Goal: Transaction & Acquisition: Book appointment/travel/reservation

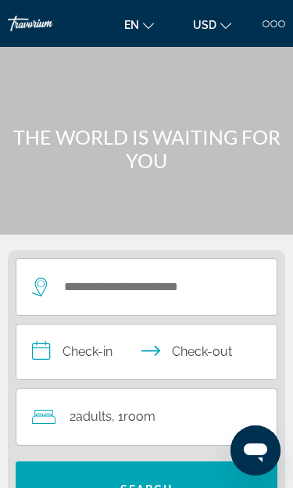
click at [268, 26] on div at bounding box center [266, 23] width 7 height 7
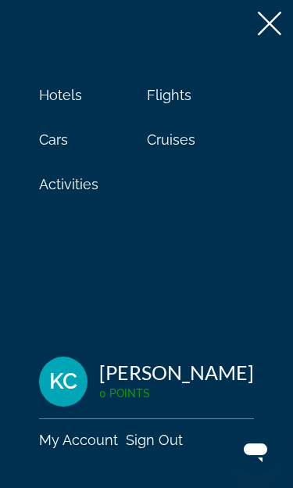
click at [180, 140] on span "Cruises" at bounding box center [171, 139] width 49 height 16
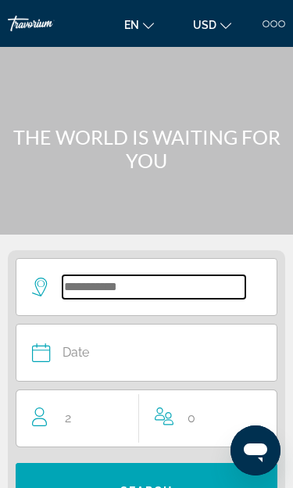
click at [205, 293] on input "Search widget" at bounding box center [154, 286] width 183 height 23
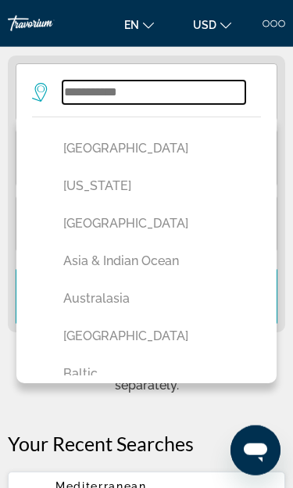
scroll to position [9, 0]
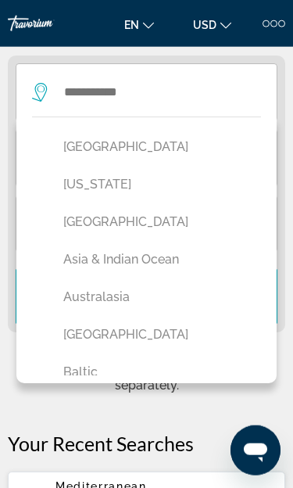
click at [143, 343] on button "[GEOGRAPHIC_DATA]" at bounding box center [151, 335] width 190 height 30
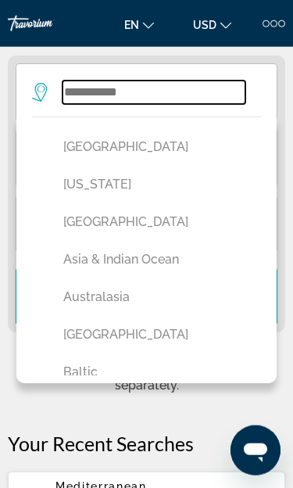
type input "*******"
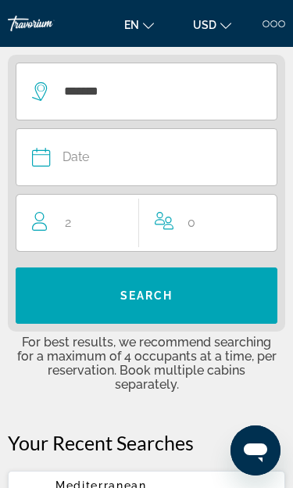
click at [184, 172] on button "Date January February March April May June July August September October Novemb…" at bounding box center [139, 157] width 214 height 56
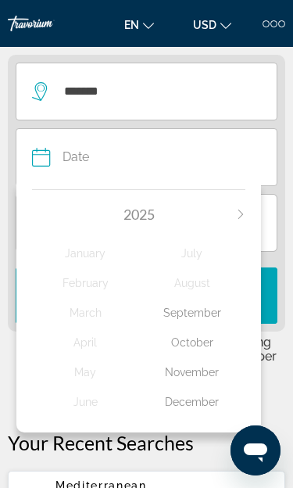
click at [243, 215] on icon "Next month" at bounding box center [240, 214] width 9 height 9
click at [206, 254] on div "July" at bounding box center [192, 253] width 107 height 28
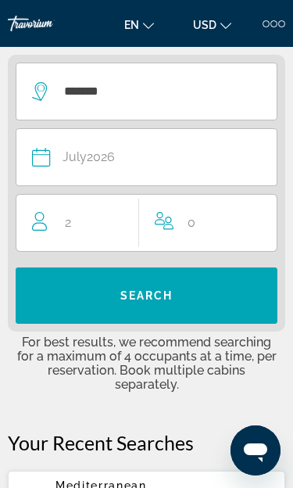
click at [122, 232] on div "2 Adult Adults" at bounding box center [85, 223] width 106 height 22
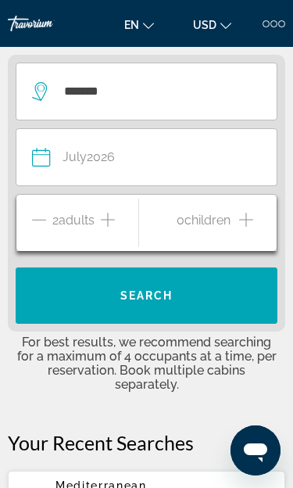
click at [183, 301] on span "Search widget" at bounding box center [147, 296] width 262 height 38
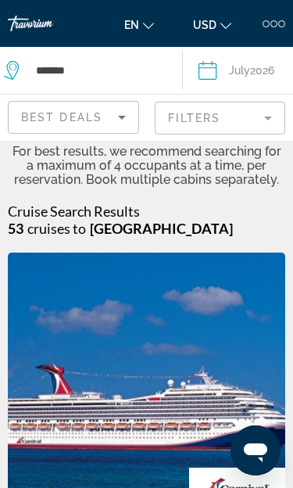
click at [272, 121] on mat-form-field "Filters" at bounding box center [220, 118] width 131 height 33
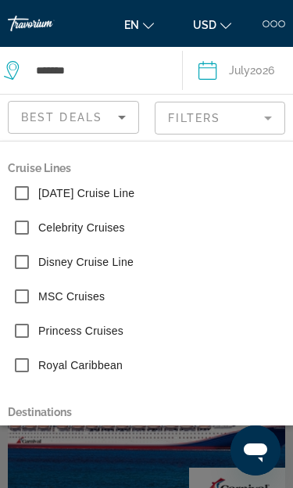
click at [121, 358] on label "Royal Caribbean" at bounding box center [79, 366] width 88 height 16
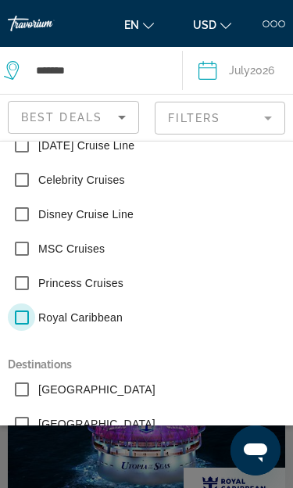
scroll to position [56, 0]
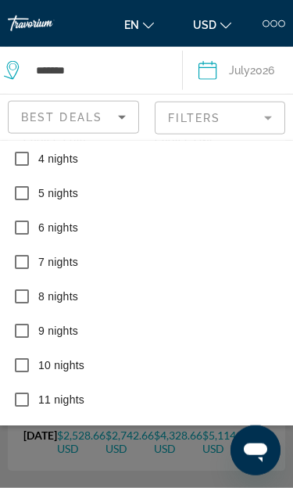
scroll to position [2510, 0]
click at [196, 469] on span "Search widget" at bounding box center [188, 450] width 128 height 38
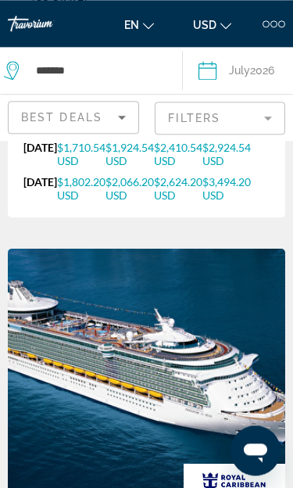
scroll to position [695, 0]
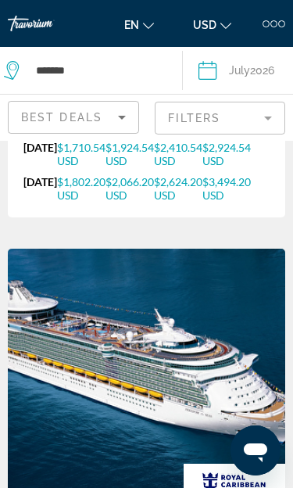
click at [232, 74] on div "Date [DATE]" at bounding box center [238, 70] width 79 height 22
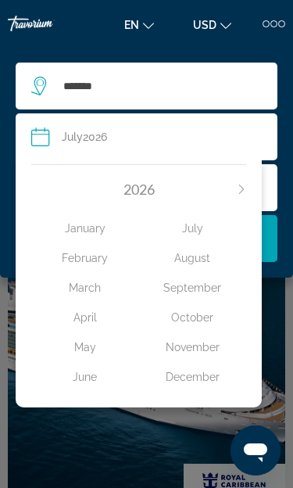
click at [200, 233] on div "July" at bounding box center [193, 228] width 108 height 28
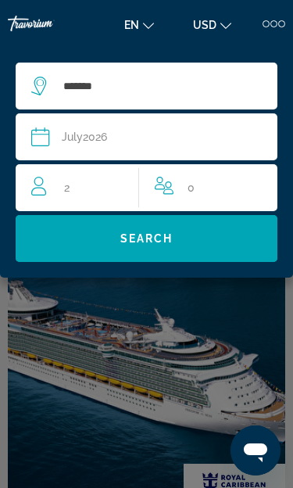
click at [185, 240] on span "Search widget" at bounding box center [147, 239] width 262 height 38
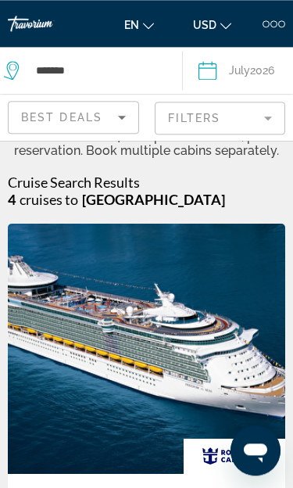
scroll to position [0, 0]
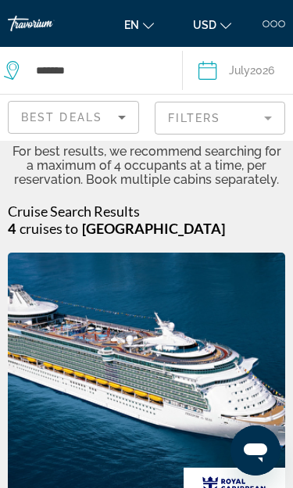
click at [268, 120] on mat-form-field "Filters" at bounding box center [220, 118] width 131 height 33
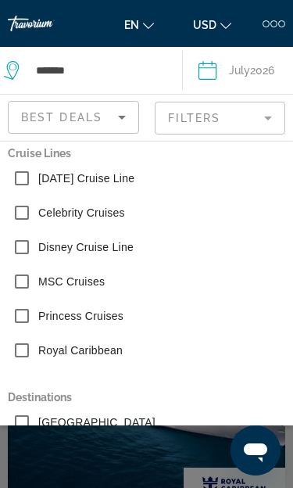
scroll to position [16, 0]
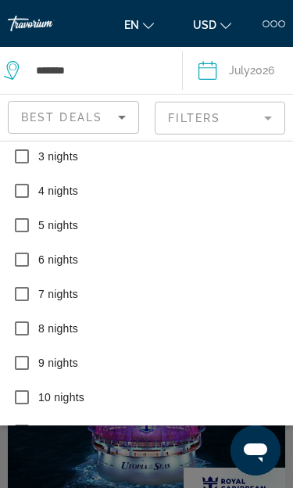
scroll to position [456, 0]
click at [197, 475] on span "Search widget" at bounding box center [188, 483] width 128 height 38
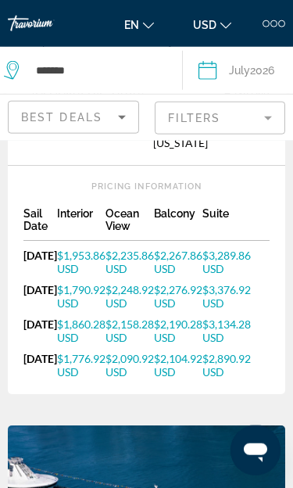
scroll to position [1410, 0]
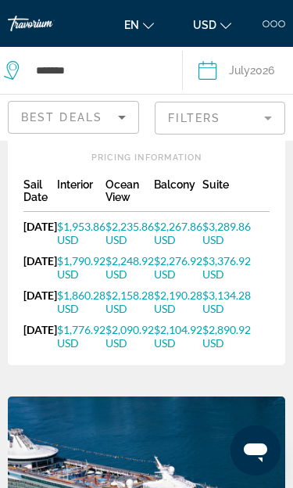
click at [138, 113] on div "Best Deals" at bounding box center [74, 117] width 130 height 31
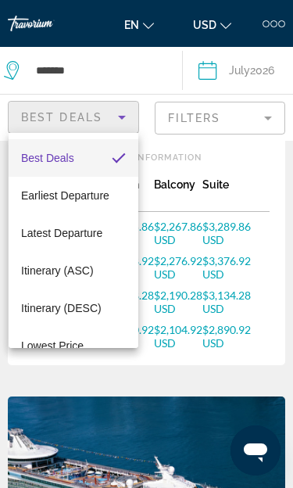
click at [262, 317] on div at bounding box center [146, 244] width 293 height 488
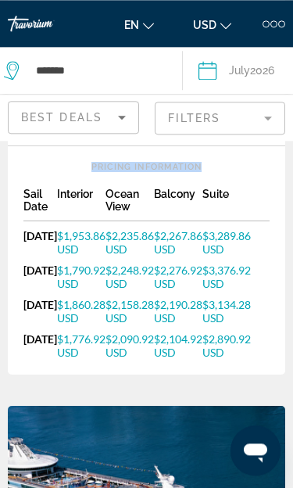
scroll to position [1401, 0]
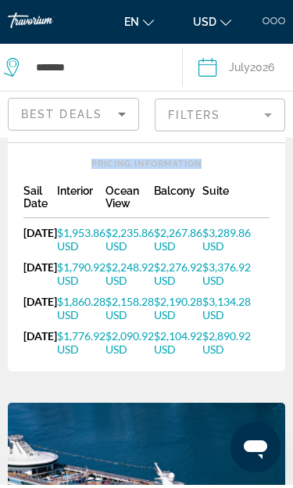
click at [268, 290] on link "$3,376.92 USD" at bounding box center [236, 277] width 67 height 27
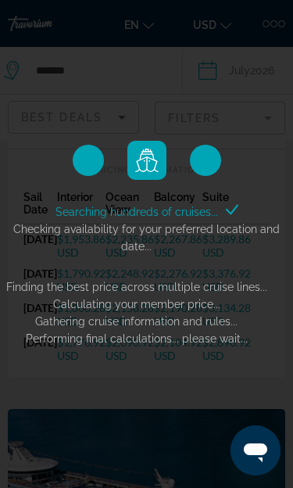
scroll to position [1403, 0]
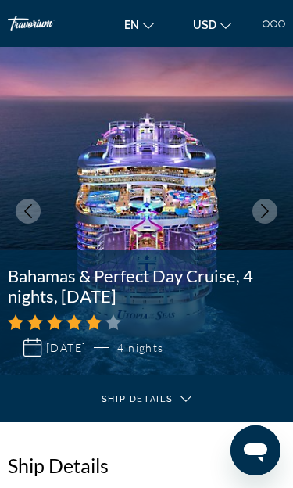
scroll to position [13, 0]
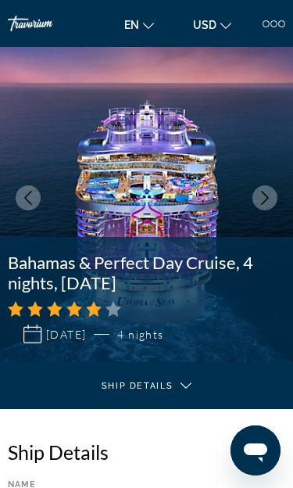
click at [52, 54] on img "Main content" at bounding box center [146, 198] width 293 height 329
click at [58, 60] on img "Main content" at bounding box center [146, 198] width 293 height 329
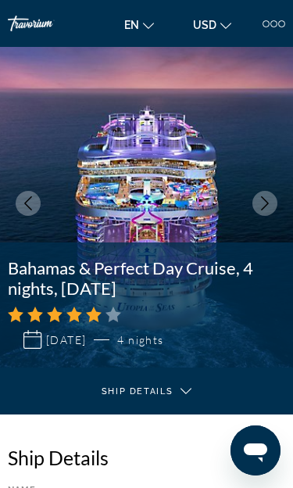
scroll to position [0, 0]
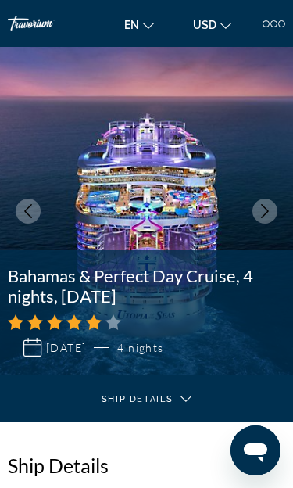
click at [286, 285] on div "[GEOGRAPHIC_DATA], [US_STATE] Nassau CocoCay [GEOGRAPHIC_DATA], [US_STATE] [GEO…" at bounding box center [146, 313] width 293 height 94
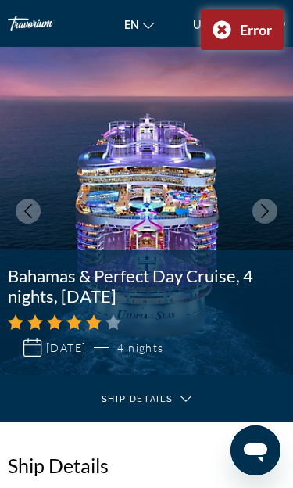
click at [105, 215] on img "Main content" at bounding box center [146, 211] width 293 height 329
click at [104, 214] on img "Main content" at bounding box center [146, 211] width 293 height 329
